Goal: Navigation & Orientation: Find specific page/section

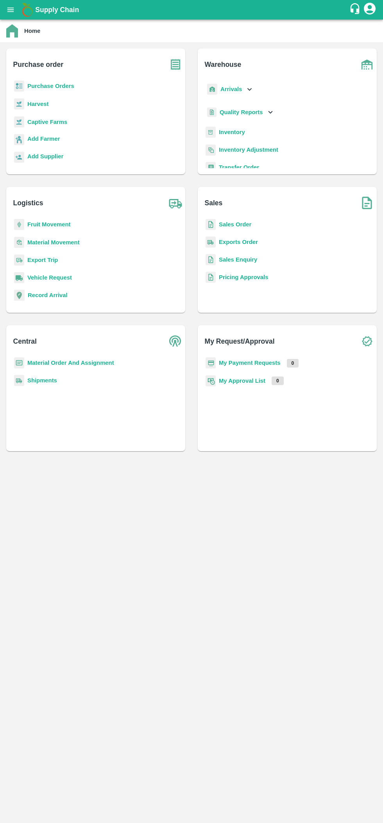
click at [11, 10] on icon "open drawer" at bounding box center [10, 9] width 7 height 4
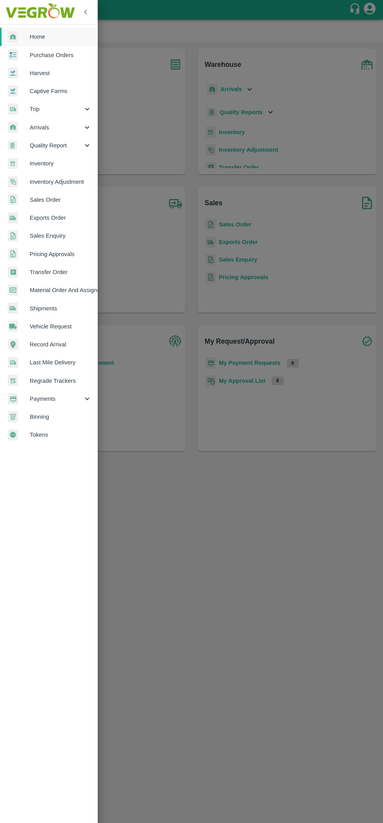
click at [42, 36] on span "Home" at bounding box center [61, 36] width 62 height 9
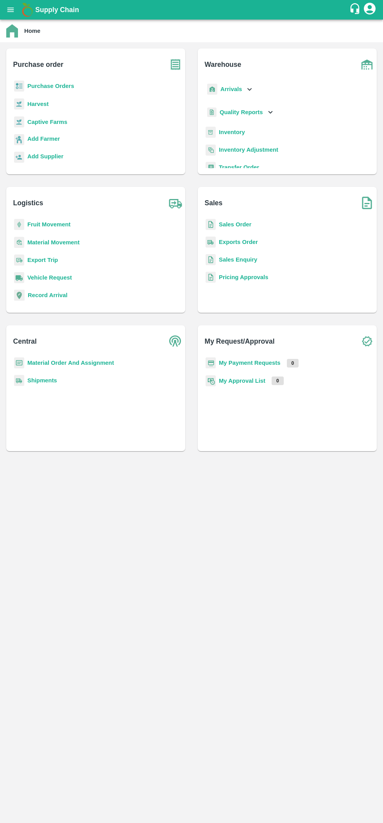
click at [55, 83] on b "Purchase Orders" at bounding box center [50, 86] width 47 height 6
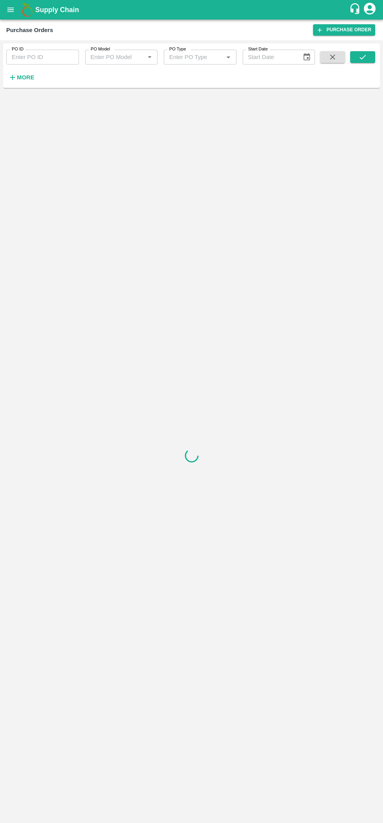
click at [10, 10] on icon "open drawer" at bounding box center [10, 9] width 7 height 4
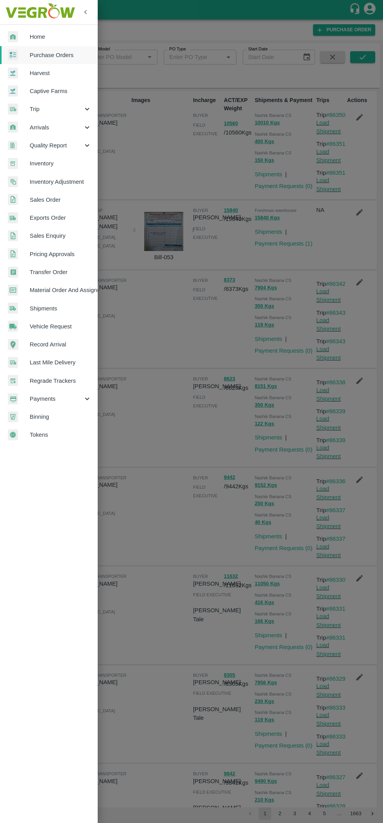
click at [49, 216] on span "Exports Order" at bounding box center [61, 217] width 62 height 9
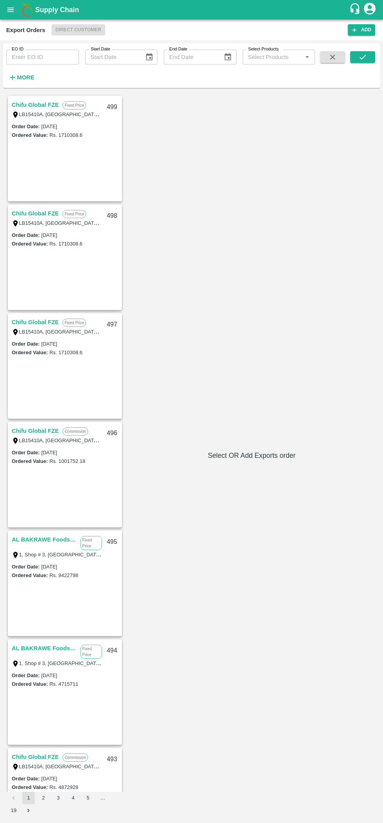
click at [9, 9] on icon "open drawer" at bounding box center [10, 9] width 9 height 9
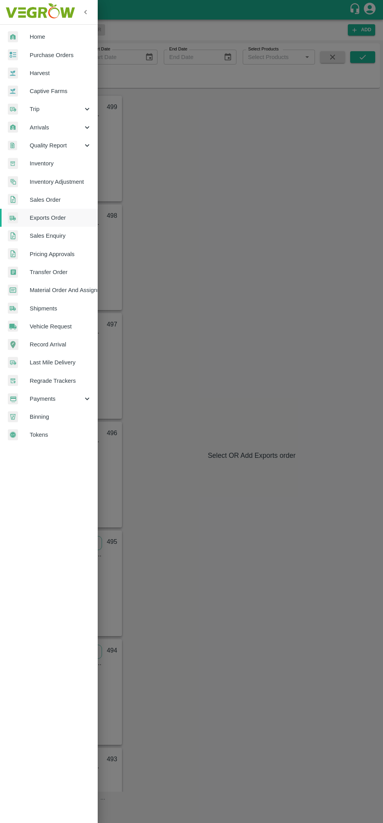
click at [318, 371] on div at bounding box center [191, 411] width 383 height 823
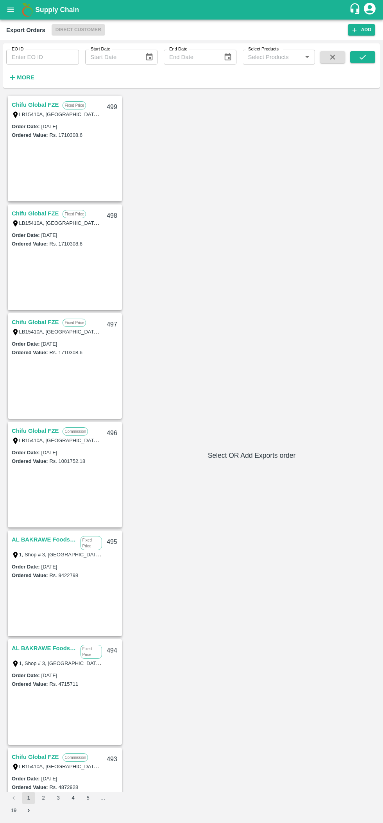
click at [12, 10] on icon "open drawer" at bounding box center [10, 9] width 7 height 4
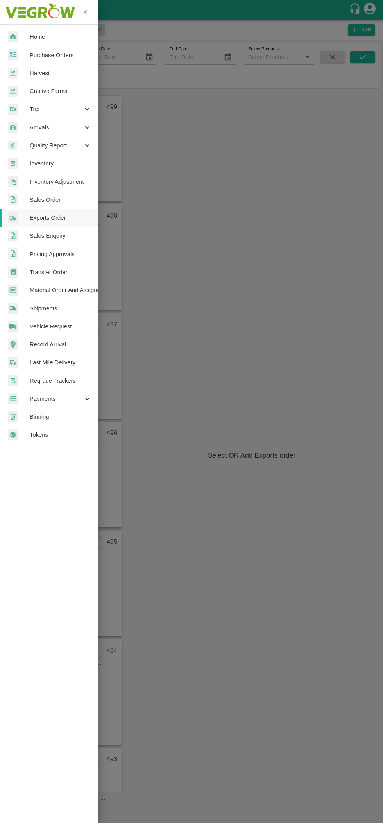
click at [39, 32] on link "Home" at bounding box center [49, 37] width 98 height 18
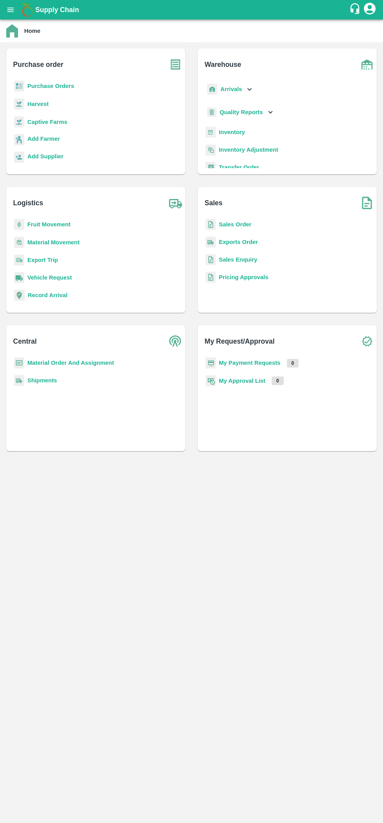
click at [143, 238] on div "Material Movement" at bounding box center [96, 245] width 166 height 18
click at [133, 210] on h6 "Logistics" at bounding box center [99, 200] width 172 height 26
click at [29, 187] on h6 "Logistics" at bounding box center [99, 200] width 172 height 26
click at [365, 8] on icon "account of current user" at bounding box center [370, 9] width 12 height 12
click at [220, 601] on div at bounding box center [191, 411] width 383 height 823
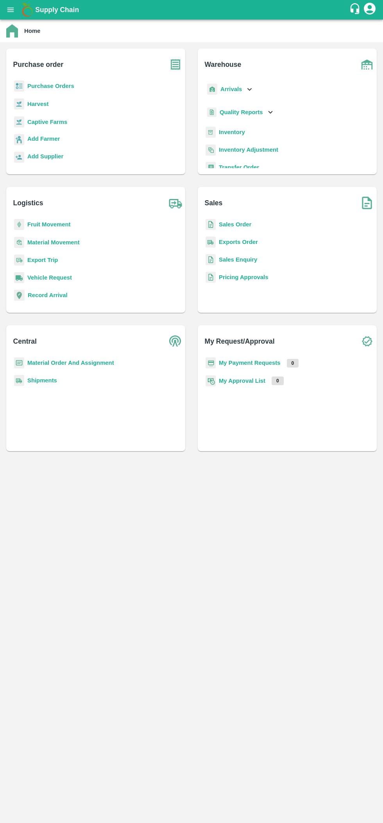
click at [11, 10] on icon "open drawer" at bounding box center [10, 9] width 7 height 4
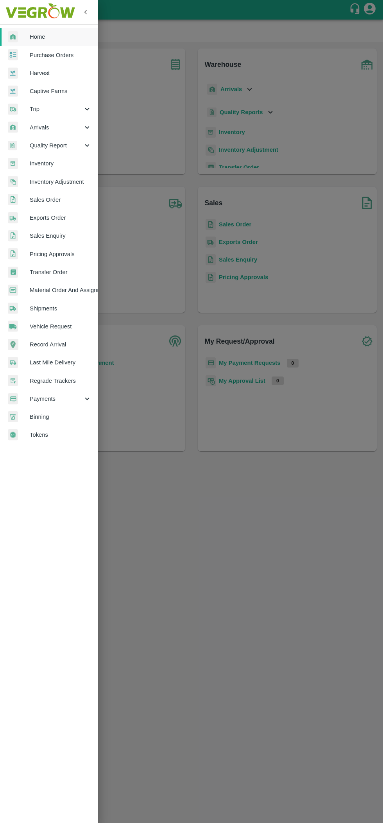
click at [247, 498] on div at bounding box center [191, 411] width 383 height 823
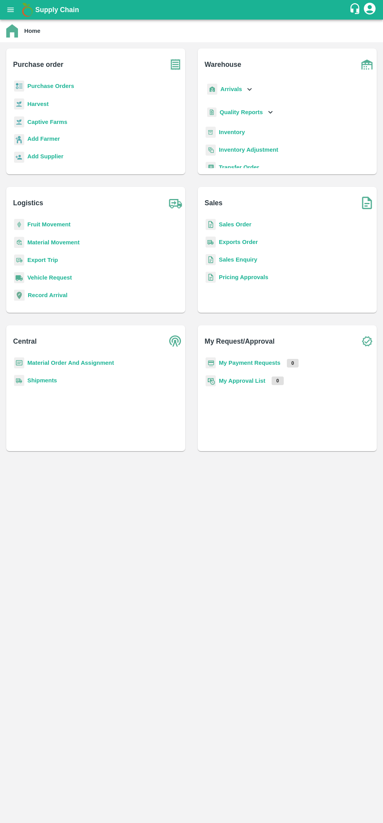
click at [75, 244] on b "Material Movement" at bounding box center [53, 242] width 52 height 6
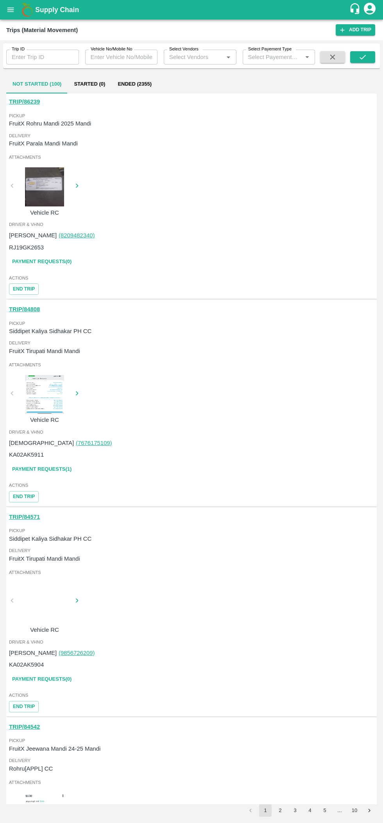
click at [11, 12] on icon "open drawer" at bounding box center [10, 9] width 9 height 9
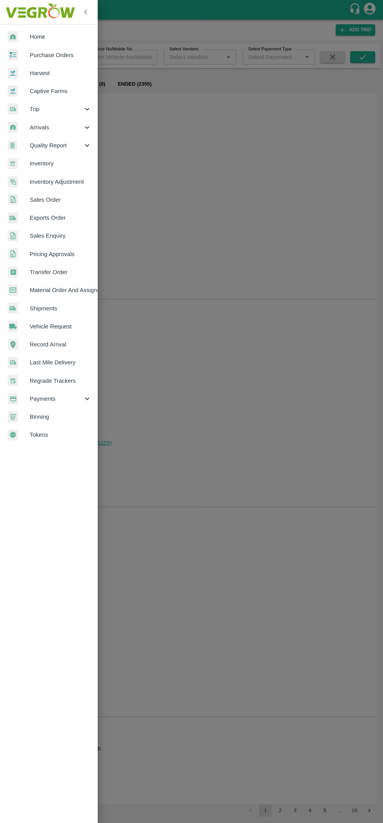
click at [38, 36] on span "Home" at bounding box center [61, 36] width 62 height 9
